Goal: Find specific page/section: Find specific page/section

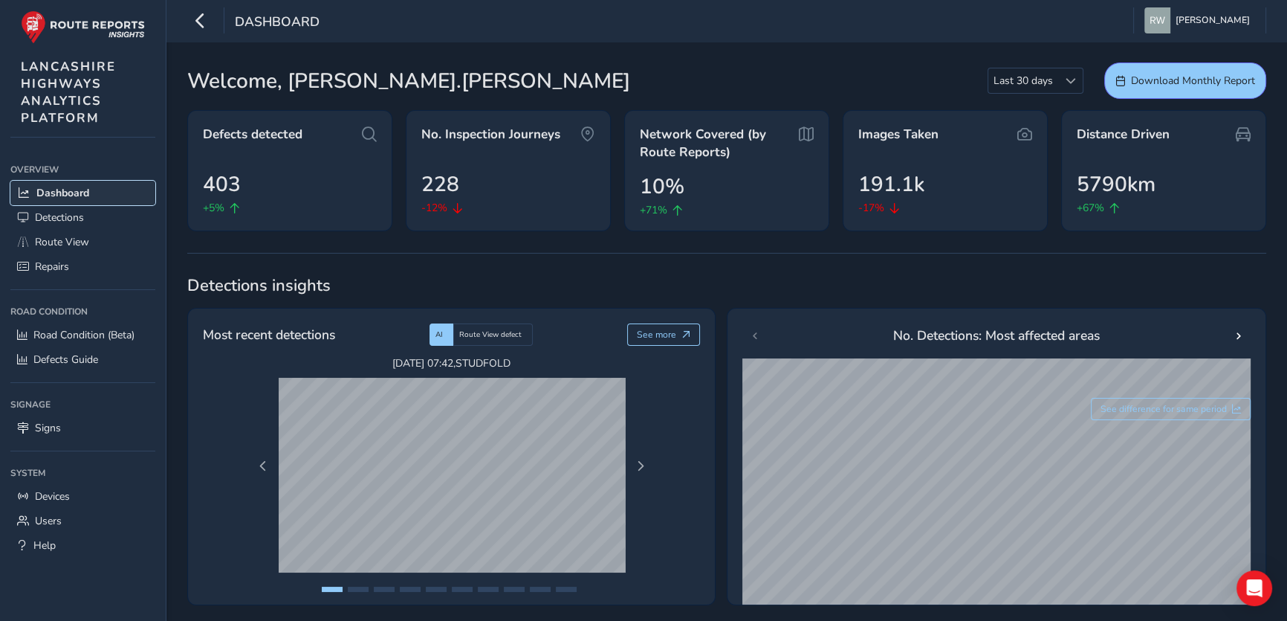
click at [71, 190] on span "Dashboard" at bounding box center [62, 193] width 53 height 14
click at [72, 219] on span "Detections" at bounding box center [59, 217] width 49 height 14
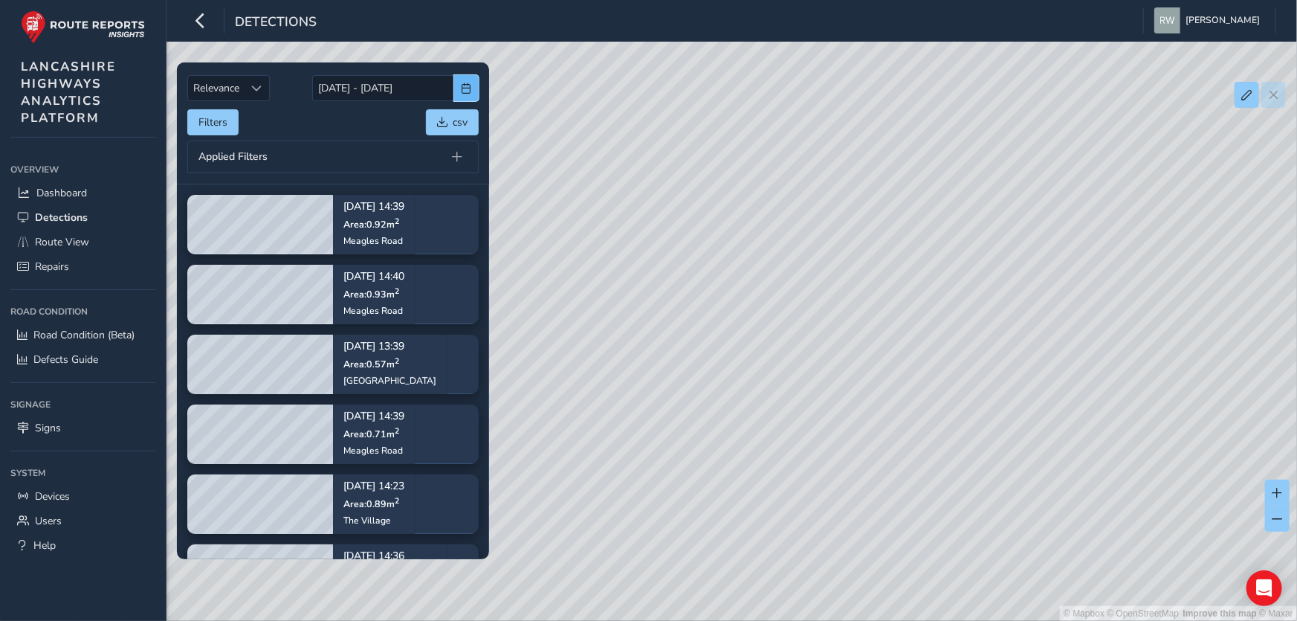
click at [473, 83] on button "button" at bounding box center [466, 88] width 25 height 26
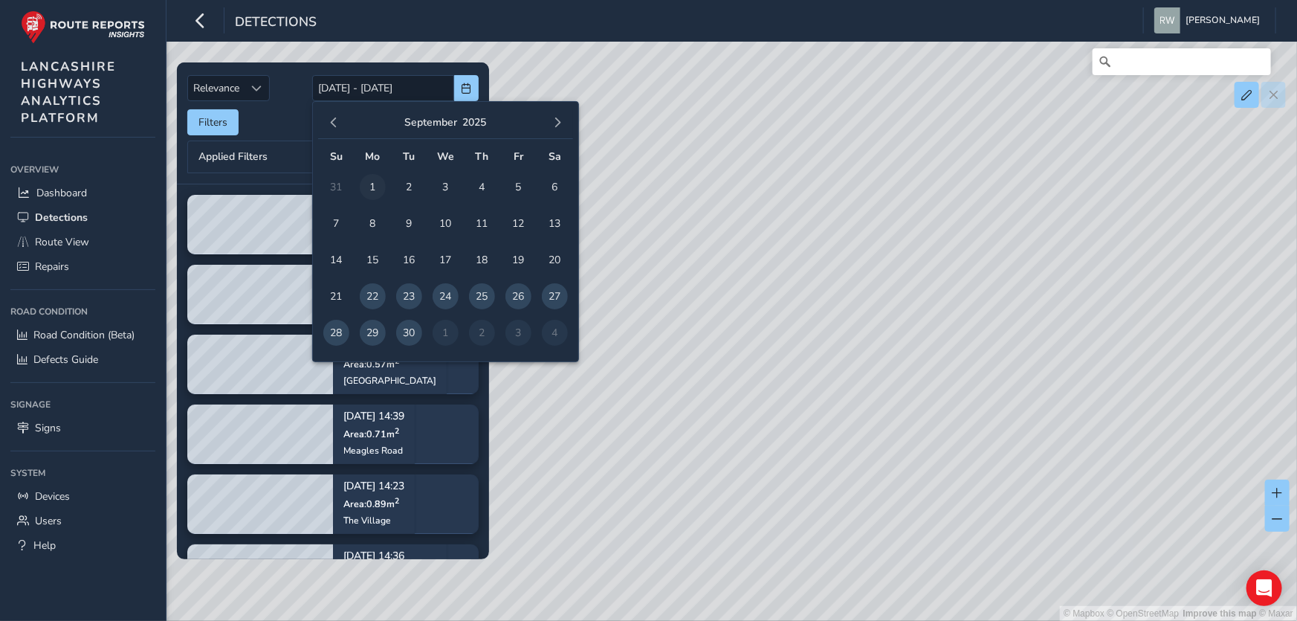
click at [369, 185] on span "1" at bounding box center [373, 187] width 26 height 26
type input "[DATE]"
click at [412, 333] on span "30" at bounding box center [409, 333] width 26 height 26
